Goal: Communication & Community: Answer question/provide support

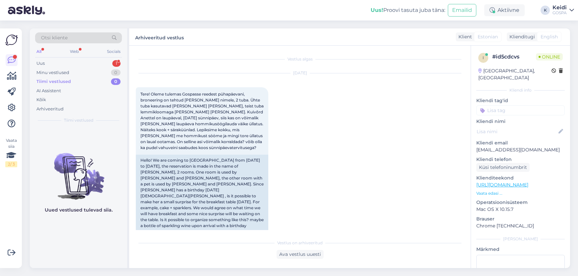
click at [105, 59] on div "Uus 1" at bounding box center [78, 63] width 87 height 9
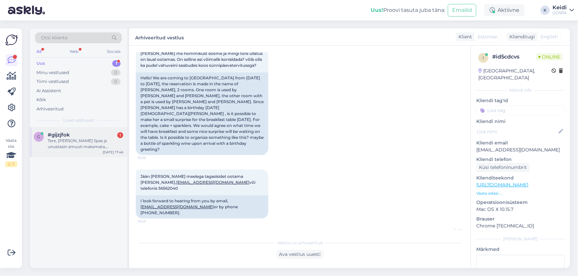
click at [94, 140] on div "Tere, [PERSON_NAME] Spas js unustasin smuuti maksmata, [PERSON_NAME] 5233692 7 …" at bounding box center [85, 144] width 75 height 12
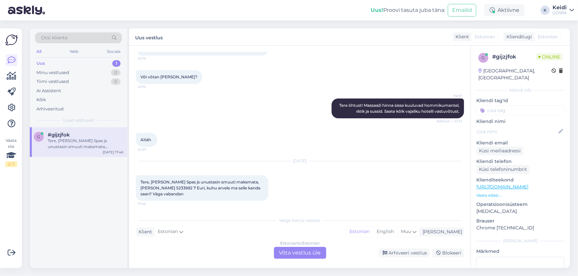
click at [285, 254] on div "Estonian to Estonian Võta vestlus üle" at bounding box center [300, 253] width 52 height 12
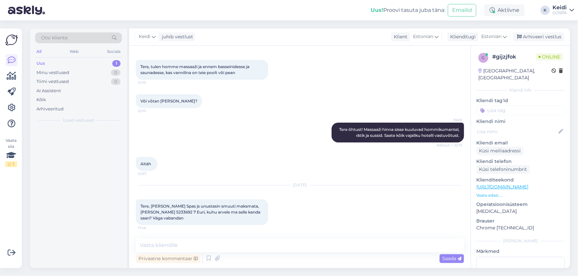
scroll to position [27, 0]
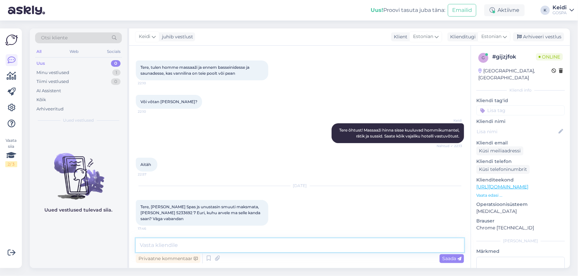
click at [198, 244] on textarea at bounding box center [300, 246] width 328 height 14
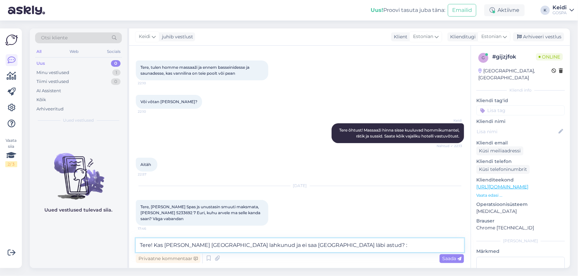
type textarea "Tere! Kas [PERSON_NAME] [GEOGRAPHIC_DATA] lahkunud ja ei saa [GEOGRAPHIC_DATA] …"
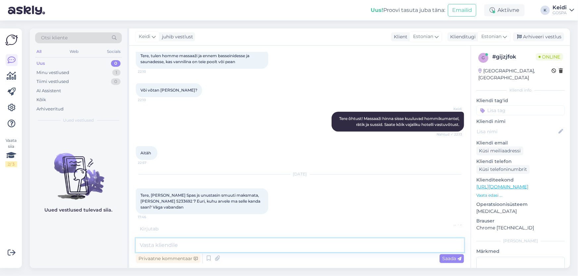
scroll to position [69, 0]
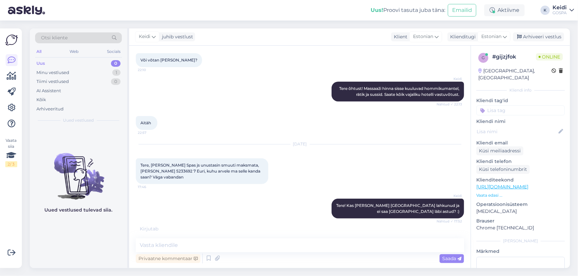
click at [314, 182] on div "[DATE] Tere, [PERSON_NAME] Spas js unustasin smuuti maksmata, [PERSON_NAME] 523…" at bounding box center [300, 164] width 328 height 54
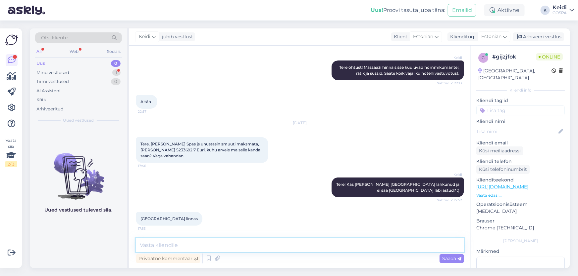
drag, startPoint x: 248, startPoint y: 239, endPoint x: 244, endPoint y: 242, distance: 5.0
click at [246, 241] on textarea at bounding box center [300, 246] width 328 height 14
type textarea "v"
type textarea "M"
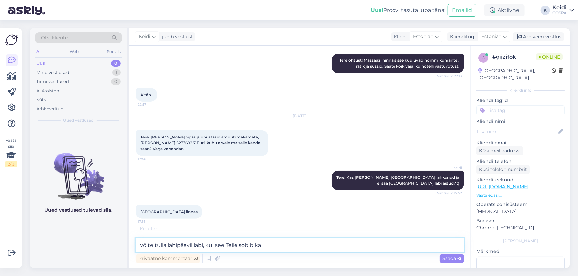
type textarea "Võite tulla lähipäevil läbi, kui see Teile sobib ka."
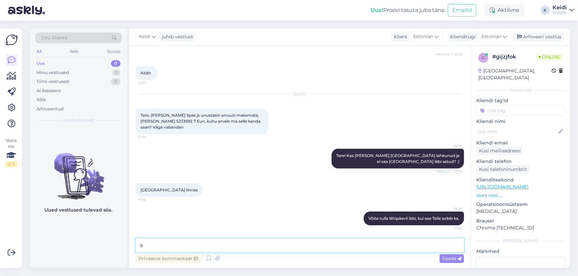
scroll to position [147, 0]
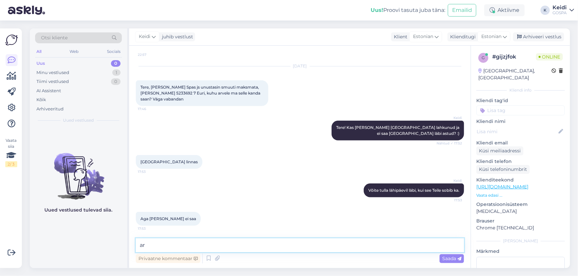
type textarea "a"
click at [307, 183] on div "Keidi Võite tulla lähipäevil läbi, kui see Teile sobib ka. 17:53" at bounding box center [300, 190] width 328 height 28
click at [204, 239] on textarea at bounding box center [300, 246] width 328 height 14
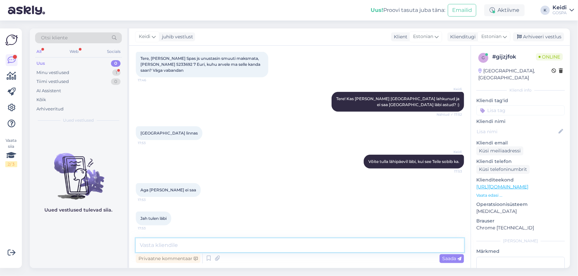
click at [245, 248] on textarea at bounding box center [300, 246] width 328 height 14
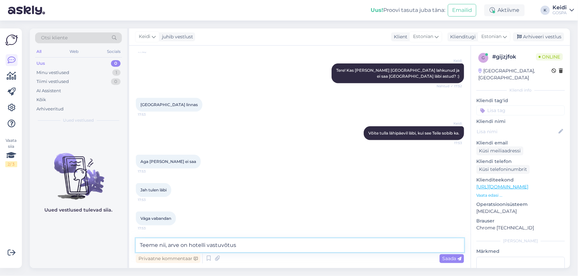
scroll to position [211, 0]
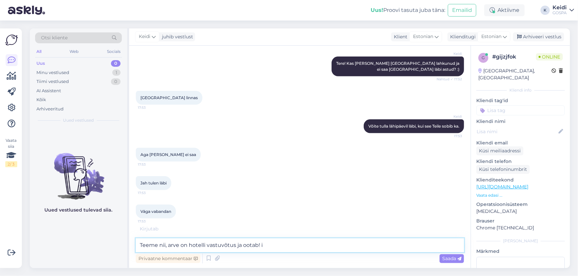
type textarea "Teeme nii, arve on hotelli vastuvõtus ja ootab!"
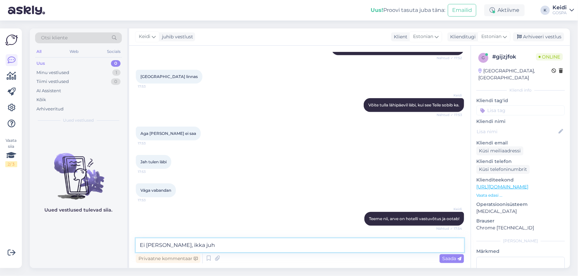
scroll to position [261, 0]
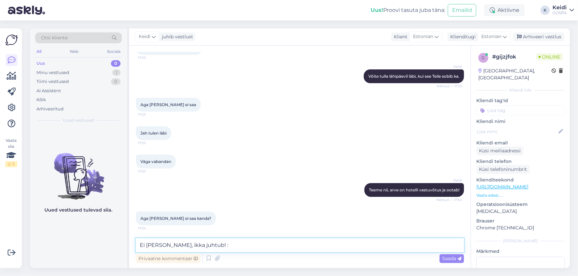
type textarea "Ei [PERSON_NAME], ikka juhtub! :)"
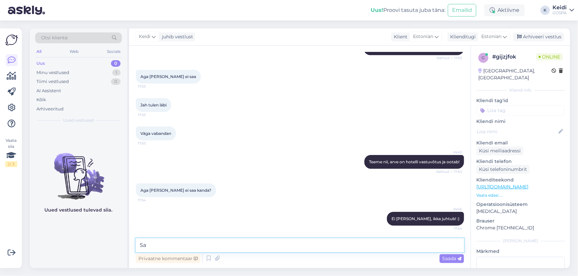
type textarea "S"
type textarea "Meie vastuvõtu juht saab arve saata [PERSON_NAME] [PERSON_NAME]."
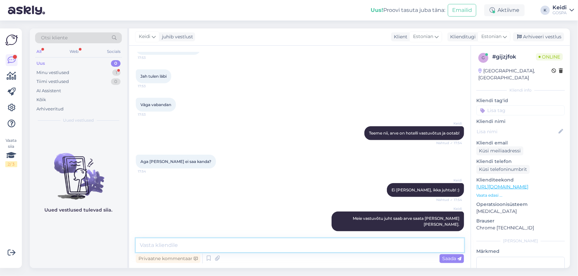
scroll to position [374, 0]
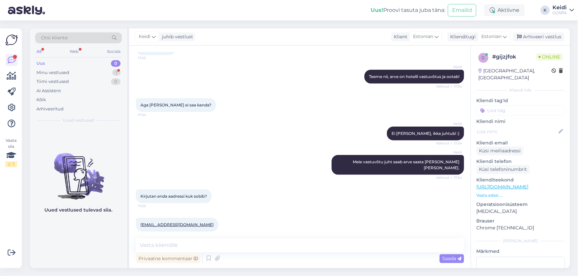
click at [263, 126] on div "Keidi Ei [PERSON_NAME], ikka juhtub! :) Nähtud ✓ 17:54" at bounding box center [300, 134] width 328 height 28
click at [240, 248] on textarea at bounding box center [300, 246] width 328 height 14
click at [103, 68] on div "Minu vestlused 1" at bounding box center [78, 72] width 87 height 9
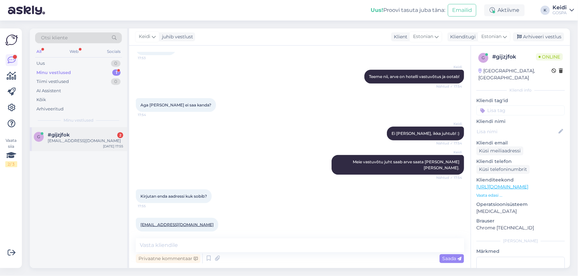
click at [99, 129] on div "g #gijzjfok 2 [EMAIL_ADDRESS][DOMAIN_NAME] [DATE] 17:55" at bounding box center [78, 139] width 97 height 24
drag, startPoint x: 202, startPoint y: 238, endPoint x: 202, endPoint y: 243, distance: 5.6
click at [202, 241] on div "Vestlus algas [DATE] Tere, tulen homme massaaži ja ennem basseinidesse ja sauna…" at bounding box center [299, 157] width 341 height 223
click at [202, 247] on textarea at bounding box center [300, 246] width 328 height 14
type textarea "e"
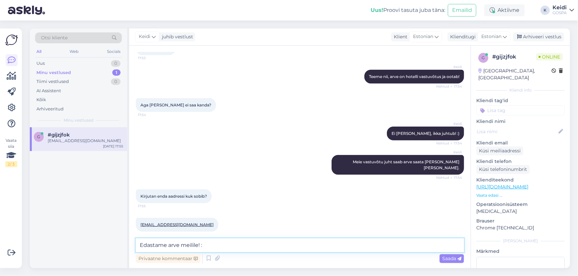
type textarea "Edastame arve meilile! :)"
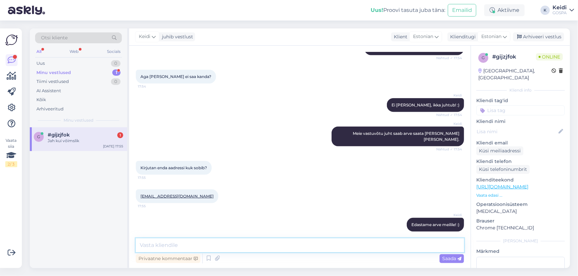
scroll to position [431, 0]
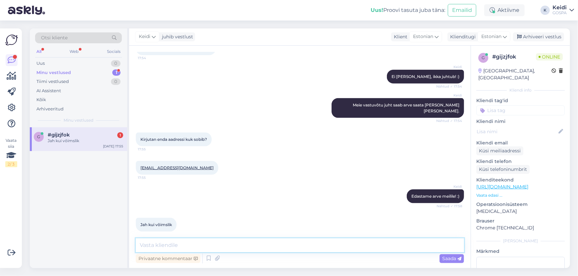
click at [237, 248] on textarea at bounding box center [300, 246] width 328 height 14
type textarea "W"
type textarea "T"
type textarea "Vastuvõttu juht edastab selle Teile homme meilile!"
